Goal: Task Accomplishment & Management: Manage account settings

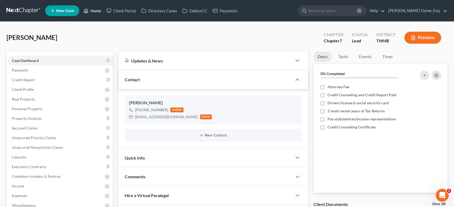
click at [104, 13] on link "Home" at bounding box center [92, 11] width 23 height 10
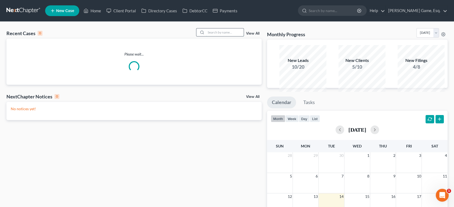
click at [206, 36] on input "search" at bounding box center [225, 32] width 38 height 8
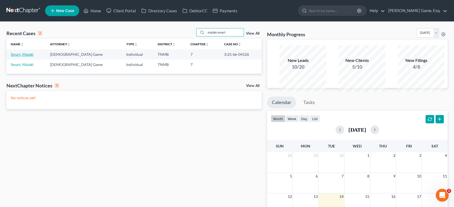
type input "malaki smart"
click at [32, 57] on link "Smart, Malaki" at bounding box center [22, 54] width 23 height 5
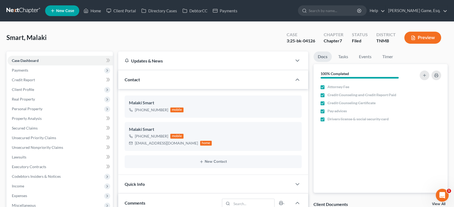
scroll to position [163, 0]
click at [42, 111] on span "Personal Property" at bounding box center [27, 109] width 31 height 5
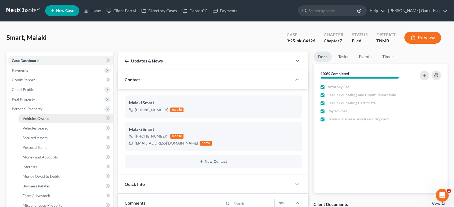
click at [67, 123] on link "Vehicles Owned" at bounding box center [65, 119] width 94 height 10
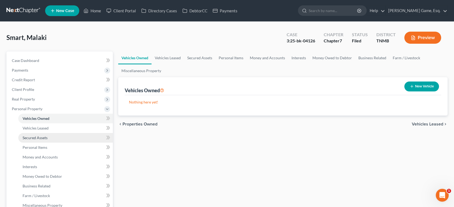
click at [42, 140] on span "Secured Assets" at bounding box center [35, 138] width 25 height 5
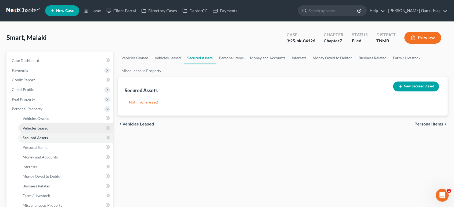
click at [70, 133] on link "Vehicles Leased" at bounding box center [65, 128] width 94 height 10
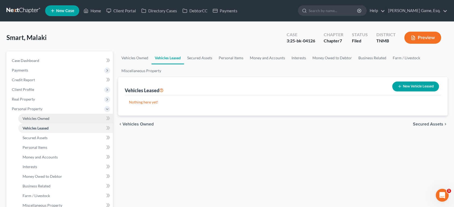
click at [68, 123] on link "Vehicles Owned" at bounding box center [65, 119] width 94 height 10
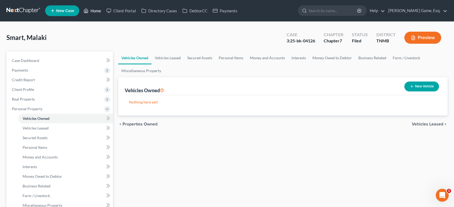
click at [104, 12] on link "Home" at bounding box center [92, 11] width 23 height 10
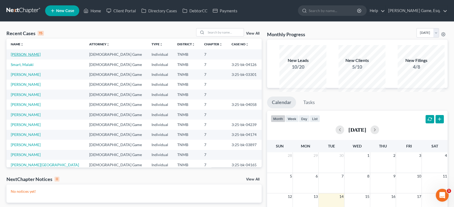
click at [32, 57] on link "[PERSON_NAME]" at bounding box center [26, 54] width 30 height 5
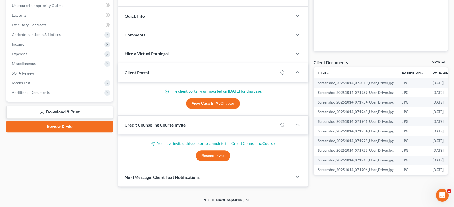
scroll to position [209, 0]
click at [78, 88] on span "Additional Documents" at bounding box center [60, 93] width 105 height 10
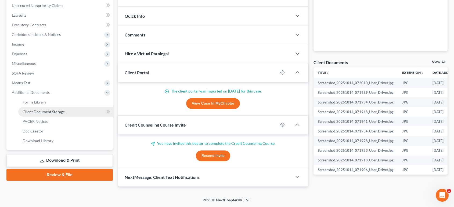
click at [65, 110] on span "Client Document Storage" at bounding box center [44, 112] width 42 height 5
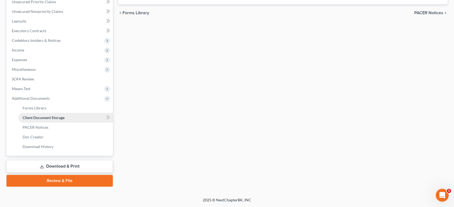
select select "0"
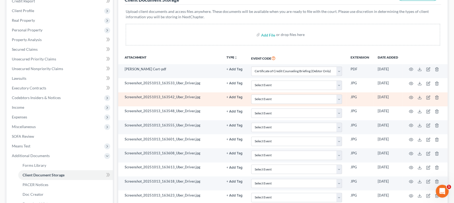
scroll to position [89, 0]
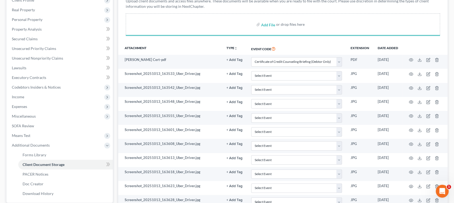
select select "0"
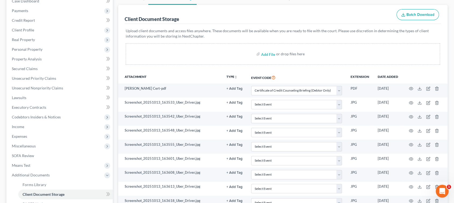
scroll to position [60, 26]
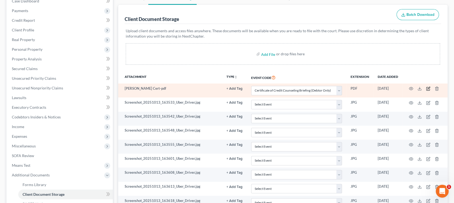
click at [430, 89] on icon "button" at bounding box center [428, 88] width 2 height 2
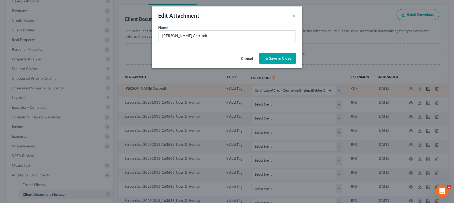
scroll to position [60, 22]
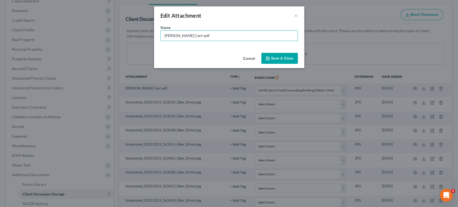
drag, startPoint x: 189, startPoint y: 45, endPoint x: 109, endPoint y: 48, distance: 80.6
click at [109, 48] on div "Edit Attachment × Name * [PERSON_NAME] Cert-pdf Cancel Save & Close" at bounding box center [229, 103] width 458 height 207
type input "Credit Counseling Course (debtor only)"
click at [294, 61] on span "Save & Close" at bounding box center [282, 58] width 23 height 5
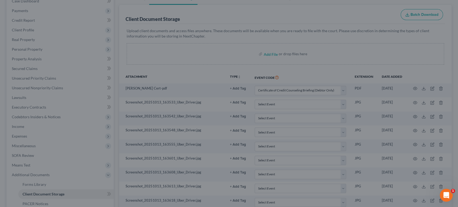
select select "0"
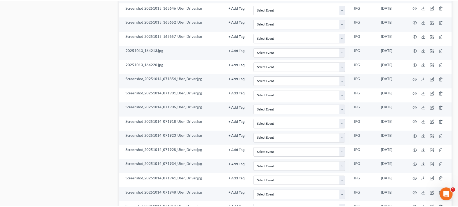
scroll to position [358, 22]
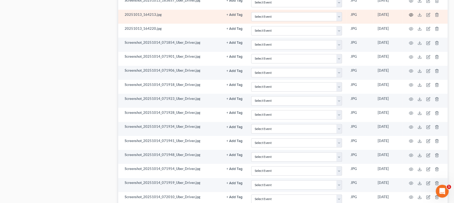
click at [411, 15] on circle "button" at bounding box center [410, 14] width 1 height 1
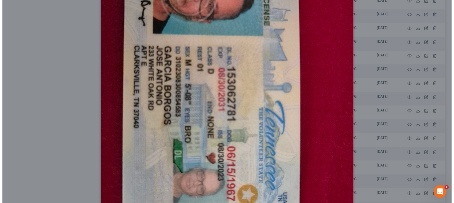
scroll to position [209, 0]
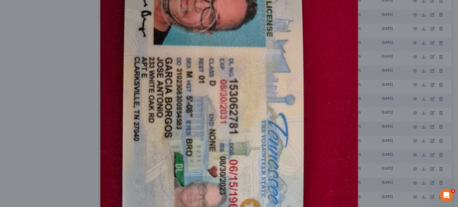
click at [429, 64] on div "Attachment Preview: 20251013_164213.jpg [DATE] × Download" at bounding box center [229, 103] width 458 height 207
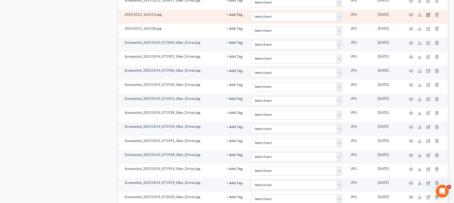
click at [430, 17] on icon "button" at bounding box center [428, 15] width 4 height 4
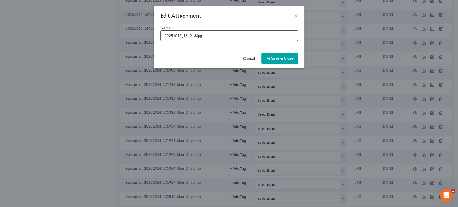
drag, startPoint x: 203, startPoint y: 43, endPoint x: 161, endPoint y: 40, distance: 42.6
click at [161, 40] on input "20251013_164213.jpg" at bounding box center [229, 36] width 137 height 10
click at [217, 41] on input "20251013_164213.jpg" at bounding box center [229, 36] width 137 height 10
drag, startPoint x: 157, startPoint y: 45, endPoint x: 149, endPoint y: 44, distance: 7.8
click at [161, 41] on input "20251013_164213.jpg" at bounding box center [229, 36] width 137 height 10
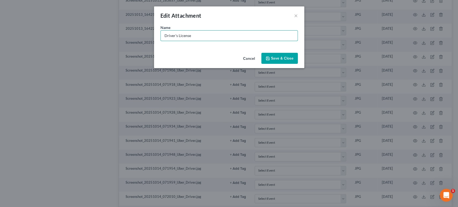
type input "Driver's License"
click at [294, 61] on span "Save & Close" at bounding box center [282, 58] width 23 height 5
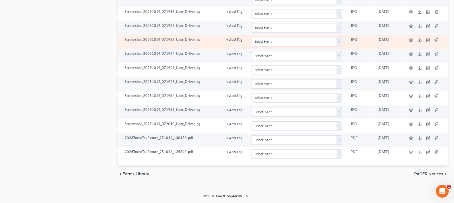
scroll to position [581, 22]
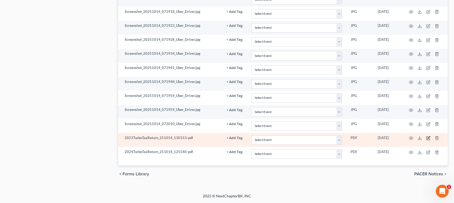
click at [430, 136] on icon "button" at bounding box center [428, 137] width 2 height 2
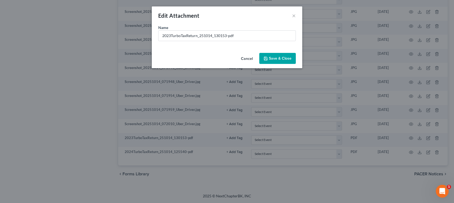
scroll to position [577, 22]
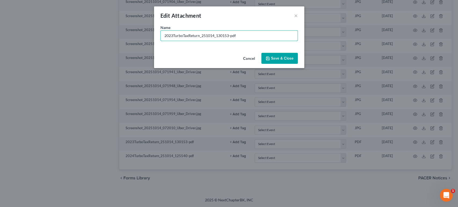
drag, startPoint x: 242, startPoint y: 43, endPoint x: 85, endPoint y: 37, distance: 156.6
click at [85, 37] on div "Edit Attachment × Name * 2023TurboTaxReturn_251014_130153-pdf Cancel Save & Clo…" at bounding box center [229, 103] width 458 height 207
type input "2023 Tax Return"
click at [294, 61] on span "Save & Close" at bounding box center [282, 58] width 23 height 5
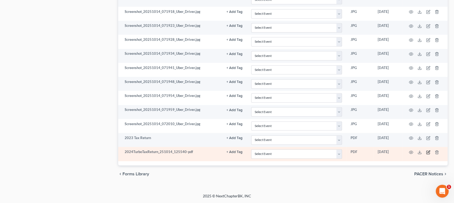
click at [430, 150] on icon "button" at bounding box center [428, 152] width 4 height 4
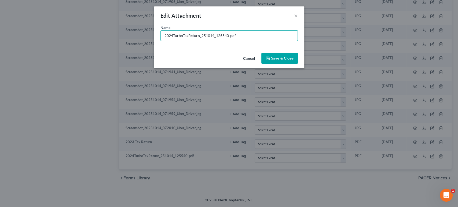
drag, startPoint x: 265, startPoint y: 44, endPoint x: 115, endPoint y: 45, distance: 150.6
click at [115, 45] on div "Edit Attachment × Name * 2024TurboTaxReturn_251014_125540-pdf Cancel Save & Clo…" at bounding box center [229, 103] width 458 height 207
type input "2024 Tax Return"
click at [294, 61] on span "Save & Close" at bounding box center [282, 58] width 23 height 5
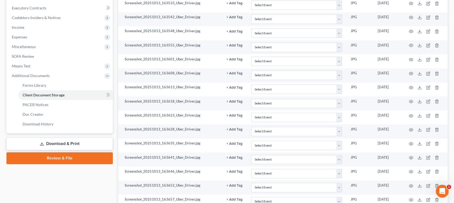
scroll to position [0, 22]
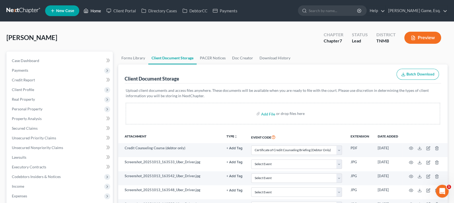
click at [85, 13] on link "Home" at bounding box center [92, 11] width 23 height 10
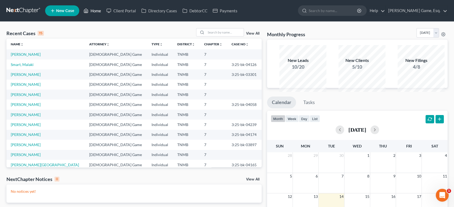
click at [104, 11] on link "Home" at bounding box center [92, 11] width 23 height 10
click at [424, 13] on link "[PERSON_NAME] Game, Esq." at bounding box center [416, 11] width 62 height 10
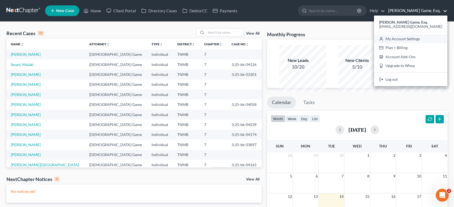
click at [411, 43] on link "My Account Settings" at bounding box center [410, 38] width 73 height 9
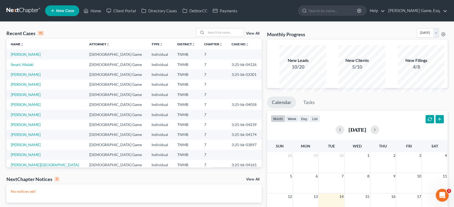
select select "23"
select select "44"
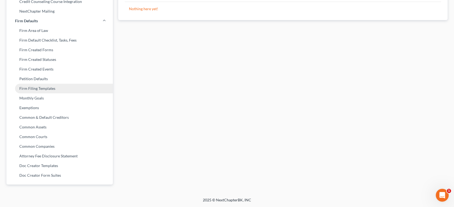
scroll to position [298, 0]
click at [59, 84] on link "Firm Filing Templates" at bounding box center [59, 89] width 106 height 10
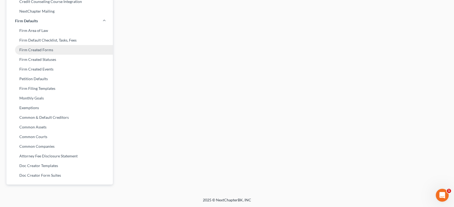
scroll to position [238, 0]
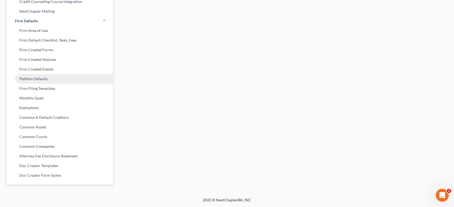
click at [65, 84] on link "Petition Defaults" at bounding box center [59, 79] width 106 height 10
select select "44"
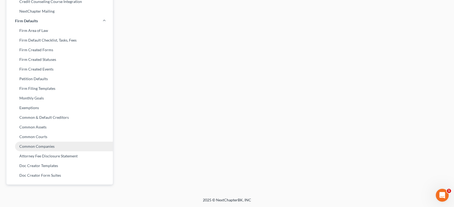
scroll to position [268, 0]
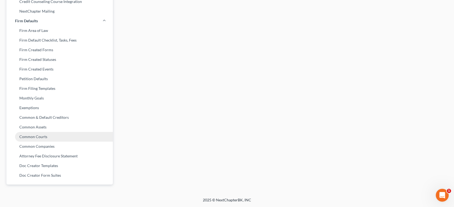
click at [61, 142] on link "Common Courts" at bounding box center [59, 137] width 106 height 10
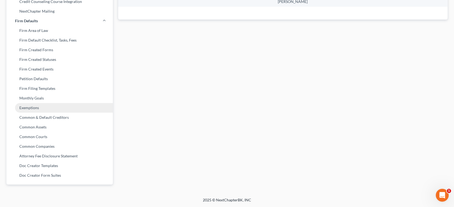
scroll to position [242, 0]
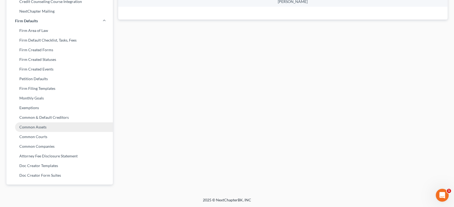
click at [53, 132] on link "Common Assets" at bounding box center [59, 127] width 106 height 10
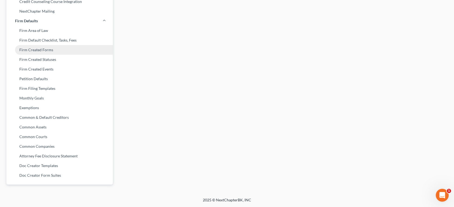
scroll to position [238, 0]
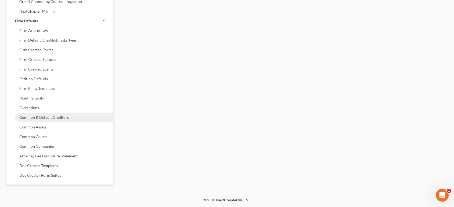
click at [65, 122] on link "Common & Default Creditors" at bounding box center [59, 118] width 106 height 10
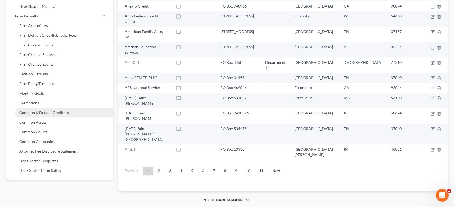
scroll to position [238, 0]
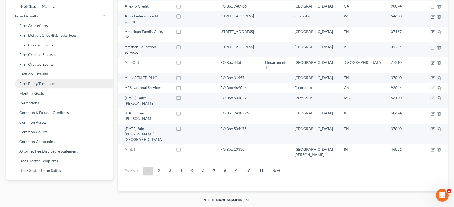
click at [67, 89] on link "Firm Filing Templates" at bounding box center [59, 84] width 106 height 10
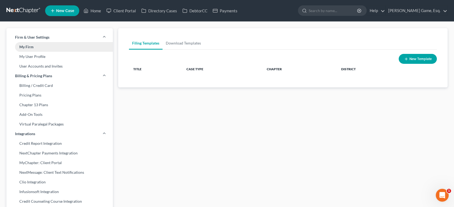
click at [47, 52] on link "My Firm" at bounding box center [59, 47] width 106 height 10
select select "75"
select select "23"
select select "44"
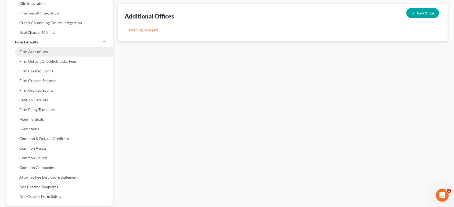
scroll to position [209, 0]
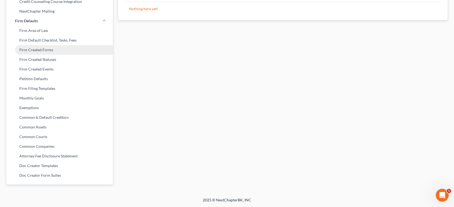
click at [61, 55] on link "Firm Created Forms" at bounding box center [59, 50] width 106 height 10
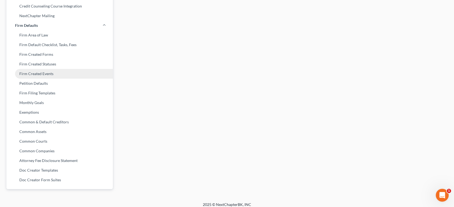
scroll to position [179, 0]
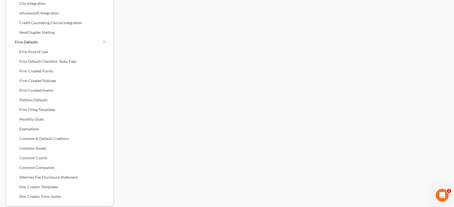
drag, startPoint x: 59, startPoint y: 68, endPoint x: 173, endPoint y: 51, distance: 115.0
click at [173, 51] on div "Case Type: Bankruptcy Bankruptcy Firm Created Forms Add File or drop files here…" at bounding box center [282, 30] width 335 height 363
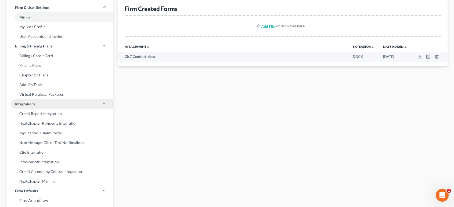
scroll to position [0, 0]
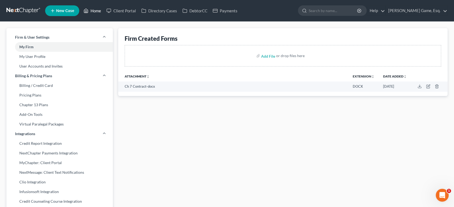
click at [104, 12] on link "Home" at bounding box center [92, 11] width 23 height 10
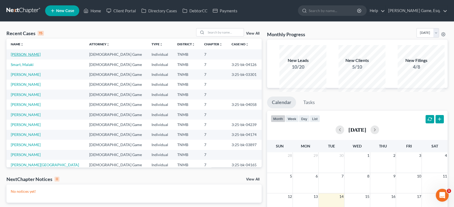
click at [32, 57] on link "[PERSON_NAME]" at bounding box center [26, 54] width 30 height 5
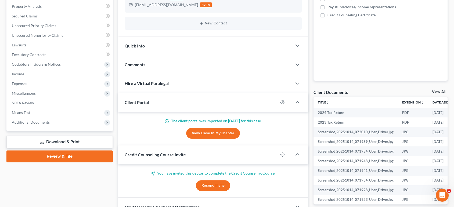
scroll to position [179, 0]
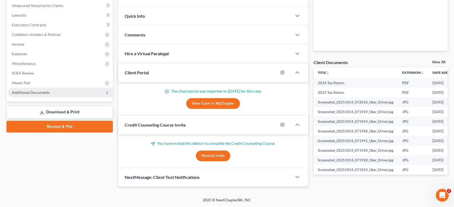
click at [38, 95] on span "Additional Documents" at bounding box center [31, 92] width 38 height 5
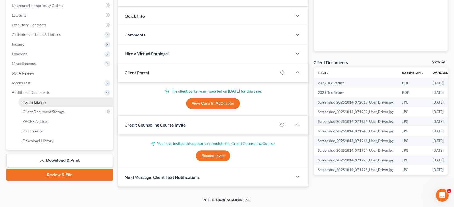
click at [46, 104] on span "Forms Library" at bounding box center [35, 102] width 24 height 5
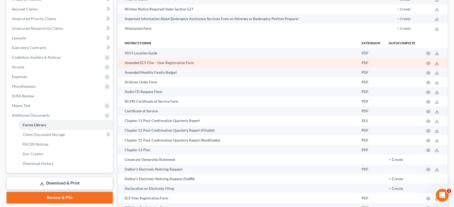
scroll to position [149, 0]
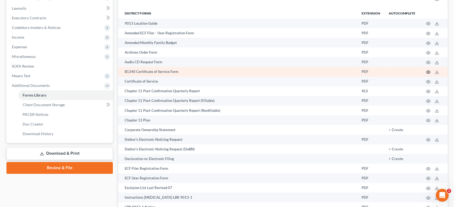
click at [426, 74] on icon "button" at bounding box center [428, 72] width 4 height 4
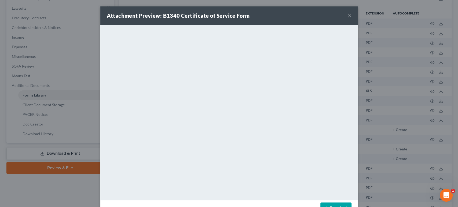
click at [352, 18] on button "×" at bounding box center [350, 15] width 4 height 6
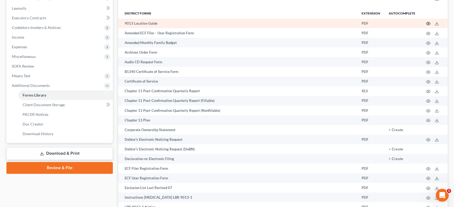
click at [426, 26] on icon "button" at bounding box center [428, 23] width 4 height 4
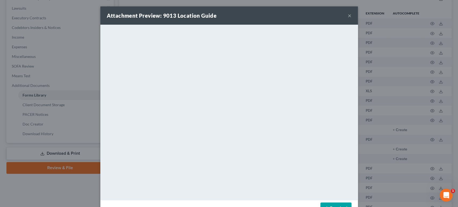
click at [352, 17] on button "×" at bounding box center [350, 15] width 4 height 6
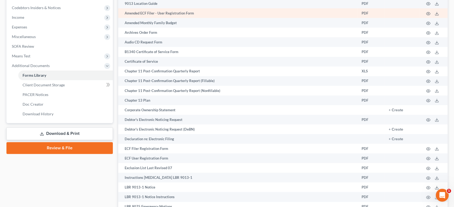
scroll to position [179, 0]
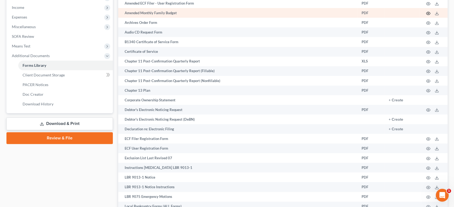
click at [426, 16] on icon "button" at bounding box center [428, 13] width 4 height 4
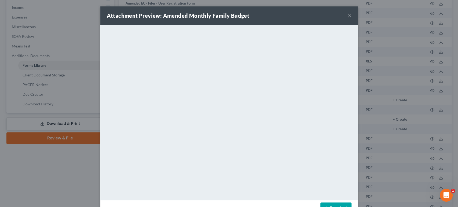
click at [352, 19] on button "×" at bounding box center [350, 15] width 4 height 6
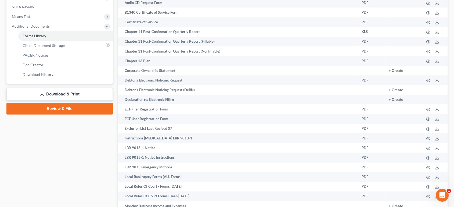
scroll to position [209, 0]
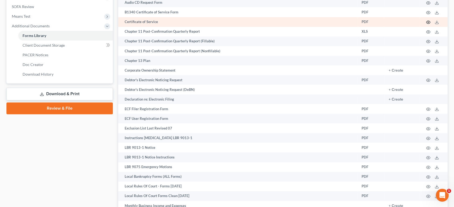
click at [427, 23] on circle "button" at bounding box center [427, 22] width 1 height 1
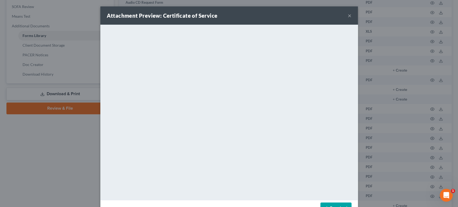
click at [352, 18] on button "×" at bounding box center [350, 15] width 4 height 6
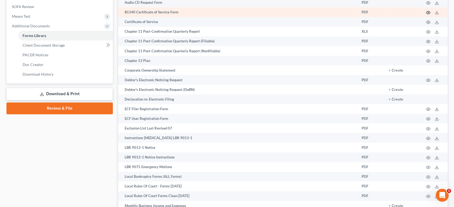
click at [426, 14] on icon "button" at bounding box center [428, 12] width 4 height 3
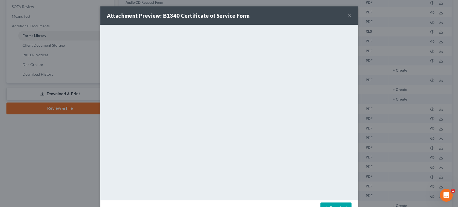
click at [352, 17] on button "×" at bounding box center [350, 15] width 4 height 6
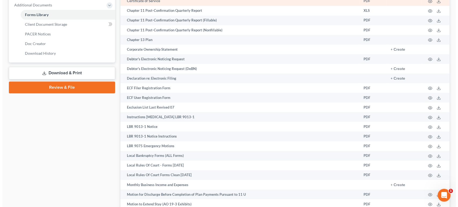
scroll to position [238, 0]
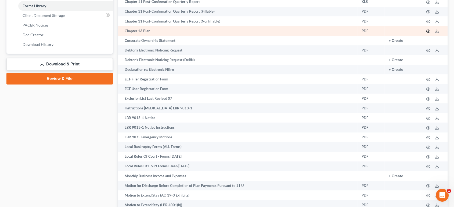
click at [426, 33] on icon "button" at bounding box center [428, 31] width 4 height 4
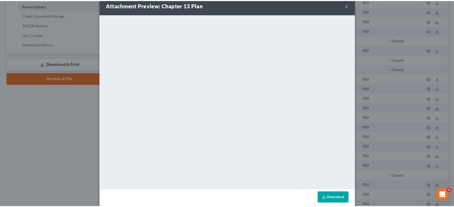
scroll to position [0, 0]
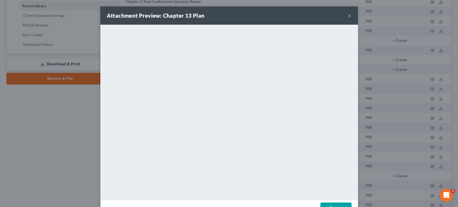
click at [352, 19] on button "×" at bounding box center [350, 15] width 4 height 6
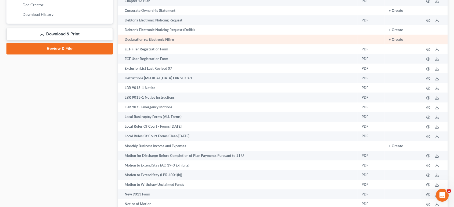
scroll to position [298, 0]
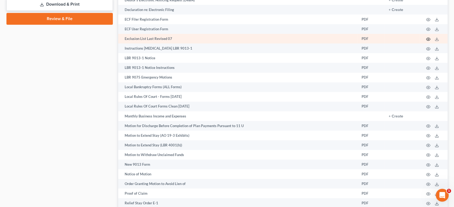
click at [426, 41] on icon "button" at bounding box center [428, 39] width 4 height 4
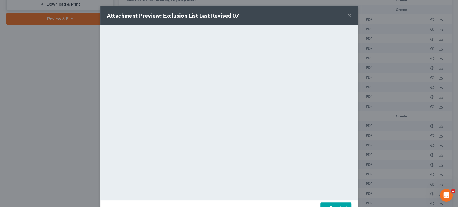
click at [352, 19] on button "×" at bounding box center [350, 15] width 4 height 6
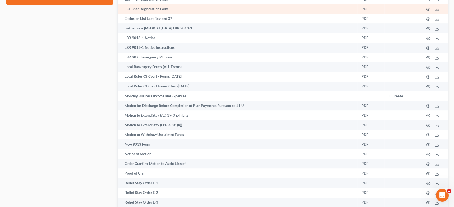
scroll to position [328, 0]
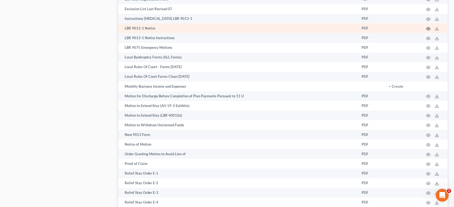
click at [426, 31] on icon "button" at bounding box center [428, 29] width 4 height 4
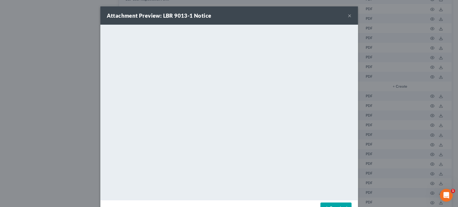
click at [352, 19] on button "×" at bounding box center [350, 15] width 4 height 6
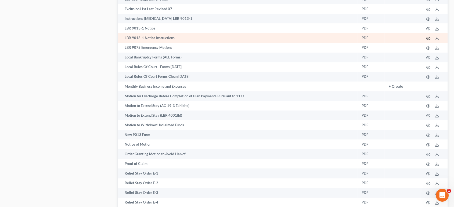
click at [426, 41] on icon "button" at bounding box center [428, 38] width 4 height 4
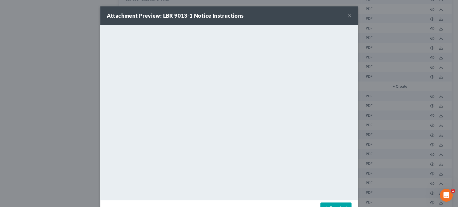
click at [352, 19] on button "×" at bounding box center [350, 15] width 4 height 6
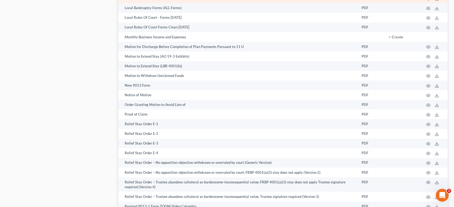
scroll to position [388, 0]
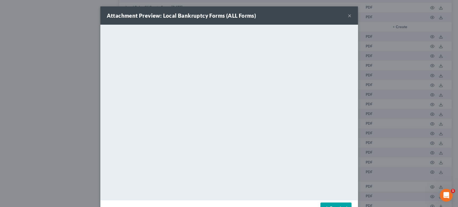
click at [352, 19] on button "×" at bounding box center [350, 15] width 4 height 6
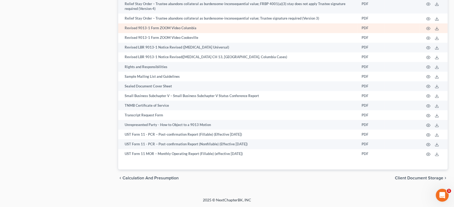
scroll to position [762, 0]
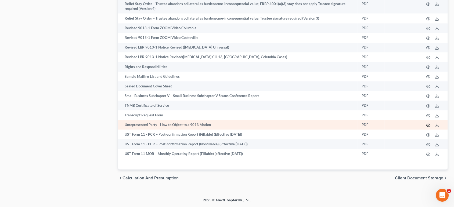
click at [426, 123] on icon "button" at bounding box center [428, 125] width 4 height 4
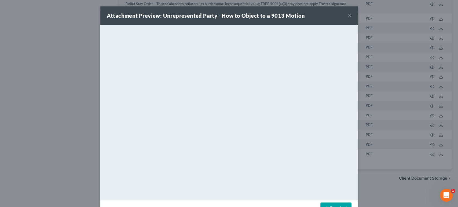
click at [358, 20] on div "Attachment Preview: Unrepresented Party - How to Object to a 9013 Motion ×" at bounding box center [229, 15] width 258 height 18
click at [352, 17] on button "×" at bounding box center [350, 15] width 4 height 6
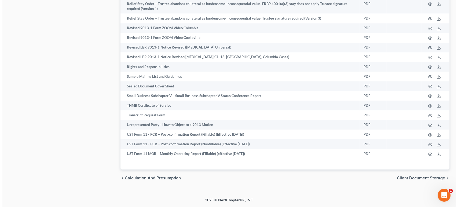
scroll to position [643, 0]
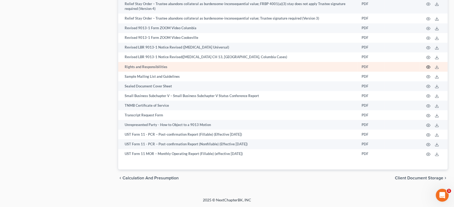
click at [427, 68] on circle "button" at bounding box center [427, 67] width 1 height 1
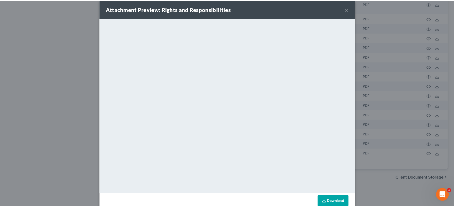
scroll to position [0, 0]
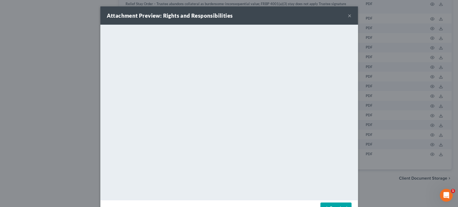
click at [358, 19] on div "Attachment Preview: Rights and Responsibilities ×" at bounding box center [229, 15] width 258 height 18
click at [352, 19] on button "×" at bounding box center [350, 15] width 4 height 6
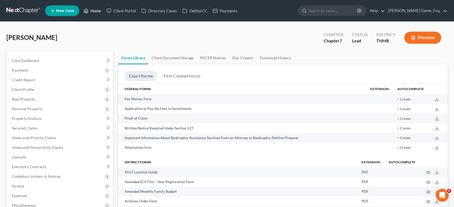
click at [104, 10] on link "Home" at bounding box center [92, 11] width 23 height 10
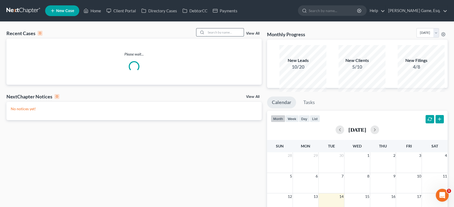
click at [206, 36] on input "search" at bounding box center [225, 32] width 38 height 8
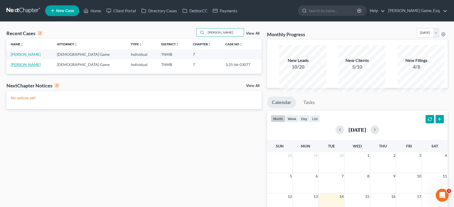
type input "[PERSON_NAME]"
click at [36, 67] on link "[PERSON_NAME]" at bounding box center [26, 64] width 30 height 5
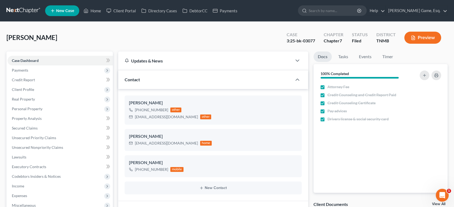
scroll to position [140, 0]
drag, startPoint x: 245, startPoint y: 50, endPoint x: 282, endPoint y: 49, distance: 37.1
click at [282, 46] on div "Case 3:25-bk-03077" at bounding box center [300, 38] width 37 height 16
copy div "3:25-bk-03077"
